Goal: Ask a question

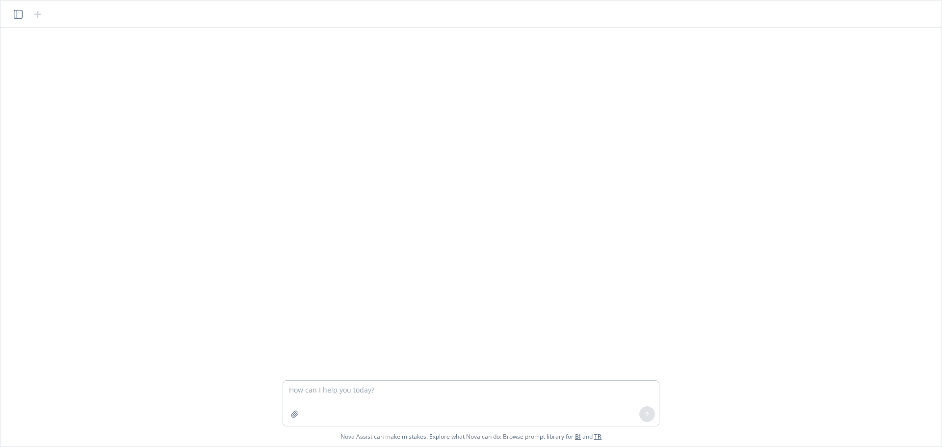
click at [391, 394] on textarea at bounding box center [471, 403] width 376 height 45
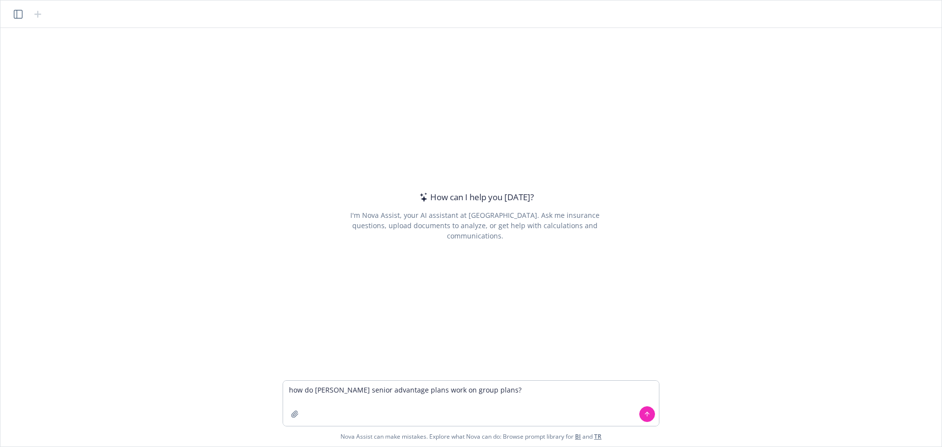
type textarea "how do [PERSON_NAME] senior advantage plans work on group plans?"
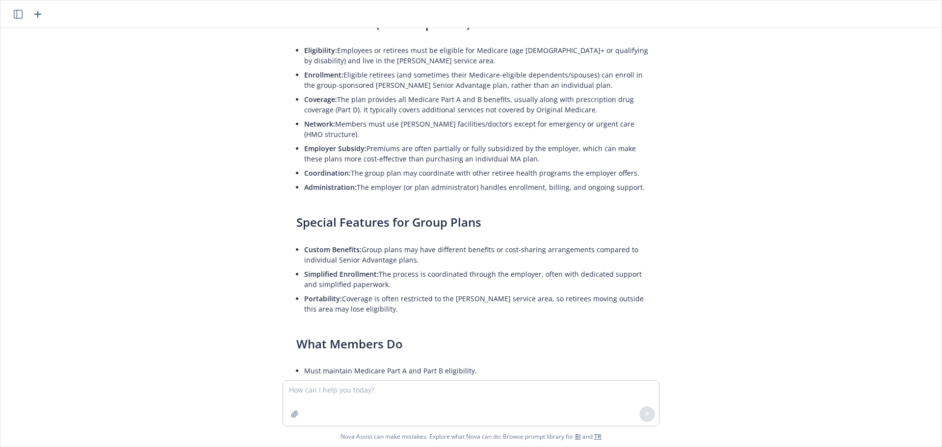
scroll to position [300, 0]
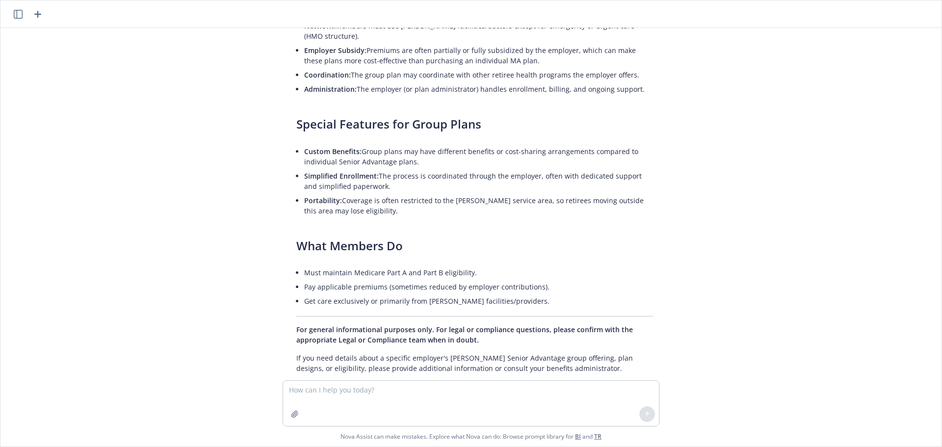
click at [466, 387] on textarea at bounding box center [471, 403] width 376 height 45
type textarea "do employers need to apply to offer [PERSON_NAME] advantage plans?"
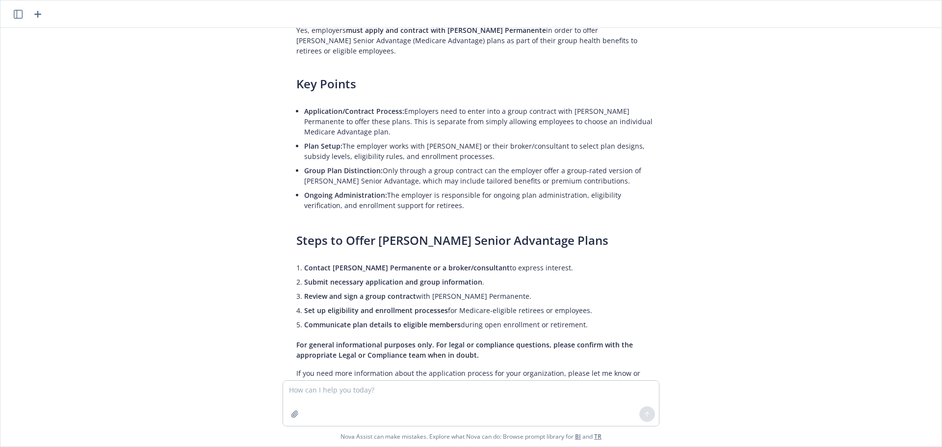
scroll to position [703, 0]
